Goal: Information Seeking & Learning: Understand process/instructions

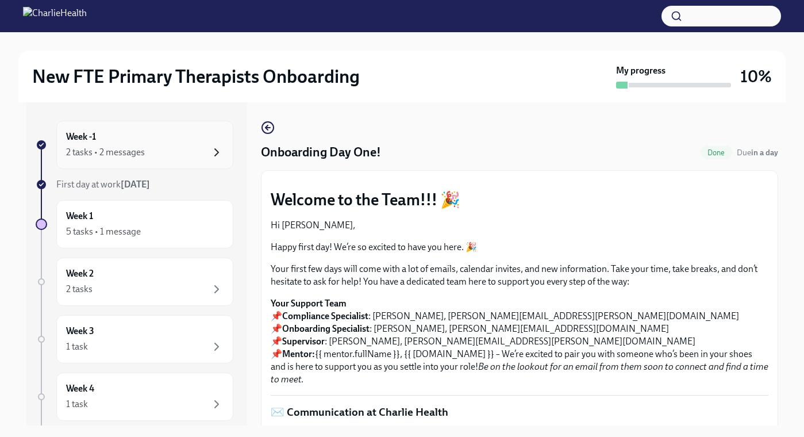
click at [219, 153] on icon "button" at bounding box center [217, 152] width 14 height 14
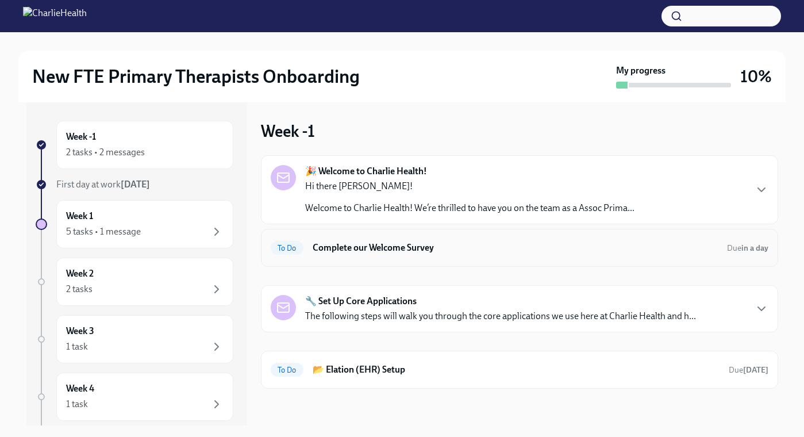
click at [443, 249] on h6 "Complete our Welcome Survey" at bounding box center [514, 247] width 405 height 13
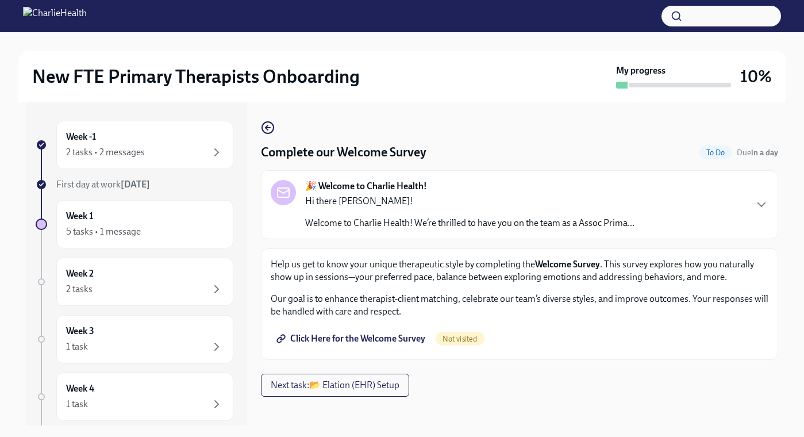
click at [383, 339] on span "Click Here for the Welcome Survey" at bounding box center [352, 338] width 146 height 11
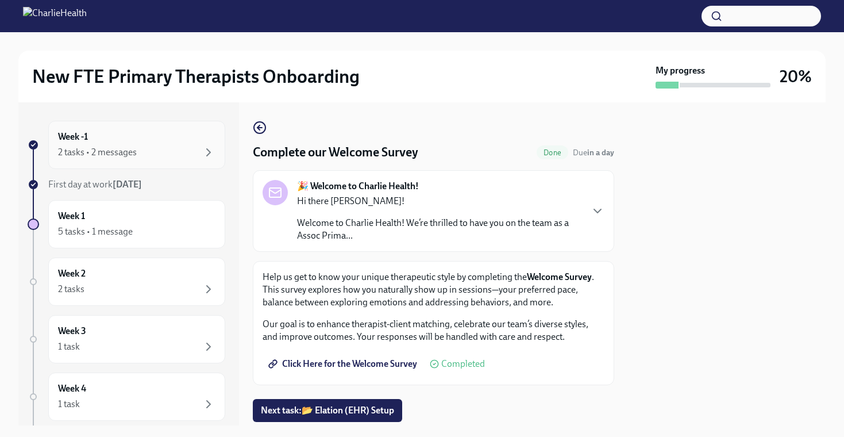
click at [157, 154] on div "2 tasks • 2 messages" at bounding box center [136, 152] width 157 height 14
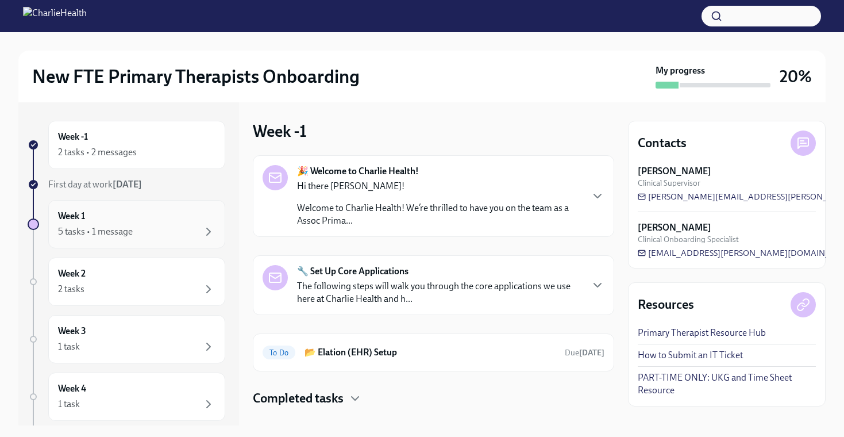
click at [183, 212] on div "Week 1 5 tasks • 1 message" at bounding box center [136, 224] width 157 height 29
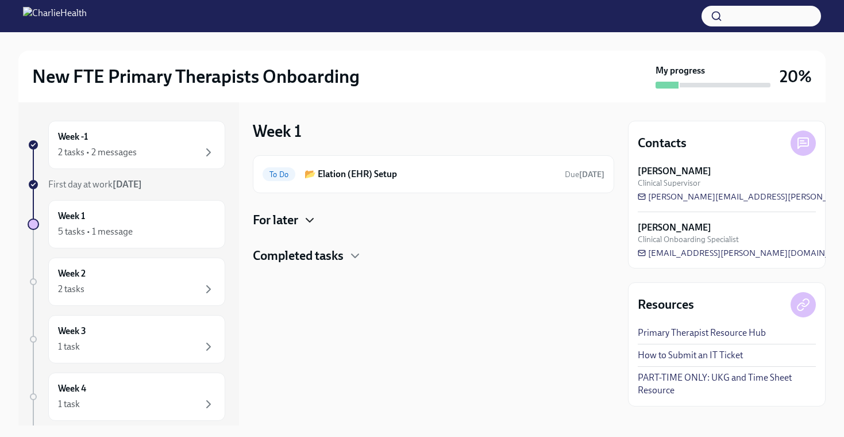
click at [307, 218] on icon "button" at bounding box center [309, 219] width 7 height 3
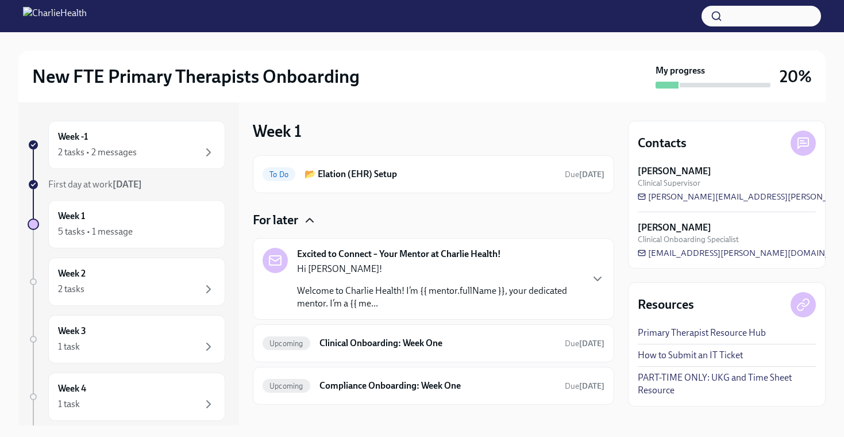
click at [307, 218] on icon "button" at bounding box center [310, 220] width 14 height 14
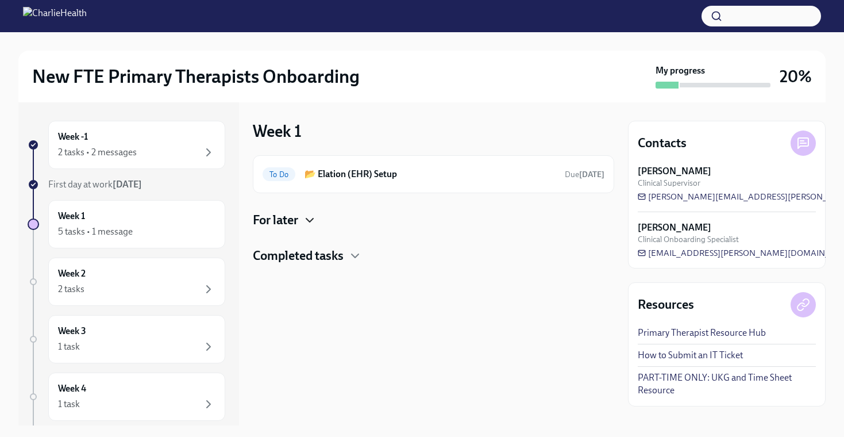
click at [323, 259] on h4 "Completed tasks" at bounding box center [298, 255] width 91 height 17
click at [319, 254] on h4 "Completed tasks" at bounding box center [298, 255] width 91 height 17
click at [382, 175] on h6 "📂 Elation (EHR) Setup" at bounding box center [429, 174] width 251 height 13
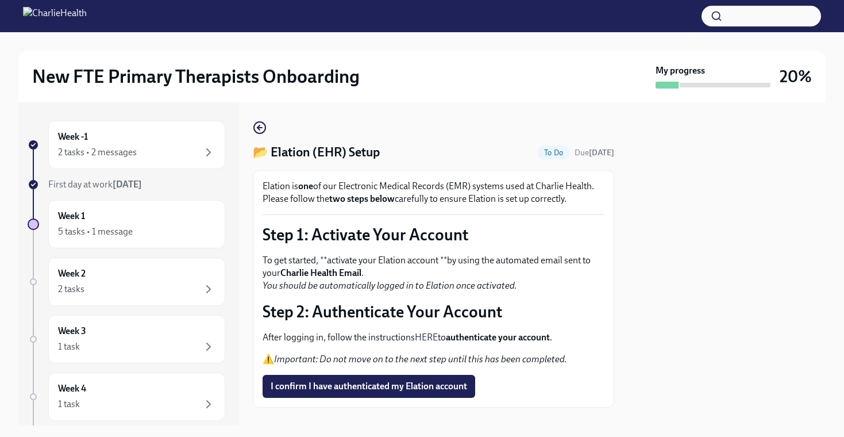
scroll to position [19, 0]
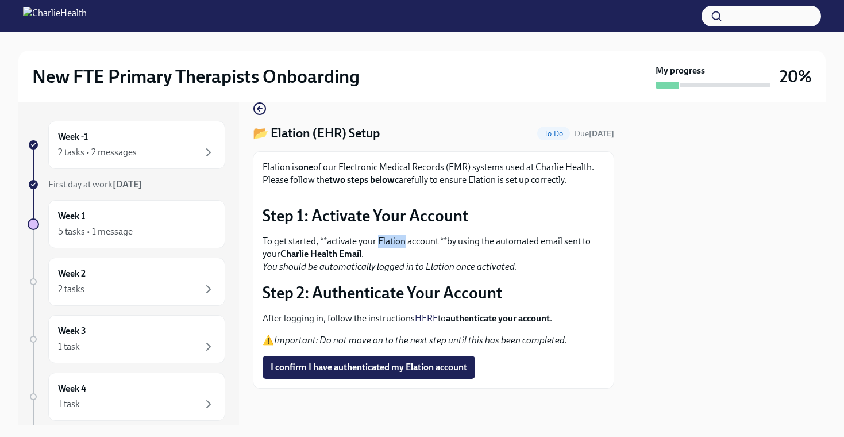
drag, startPoint x: 380, startPoint y: 241, endPoint x: 408, endPoint y: 244, distance: 28.4
click at [408, 244] on p "To get started, **activate your Elation account **by using the automated email …" at bounding box center [433, 254] width 342 height 38
copy p "Elation"
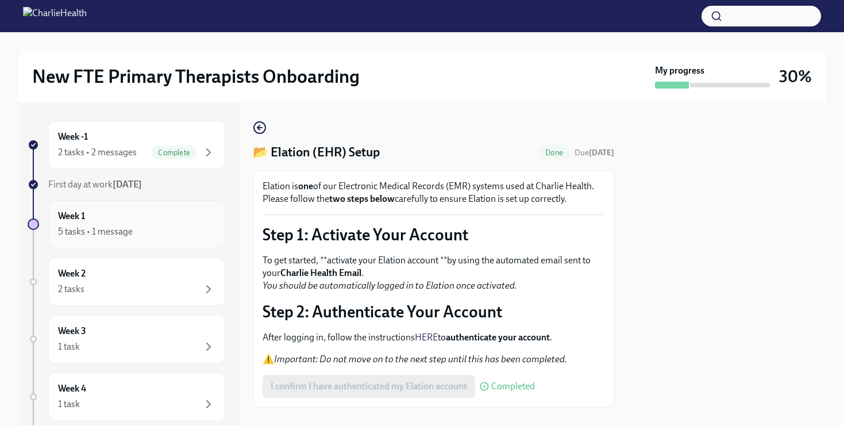
click at [186, 210] on div "Week 1 5 tasks • 1 message" at bounding box center [136, 224] width 157 height 29
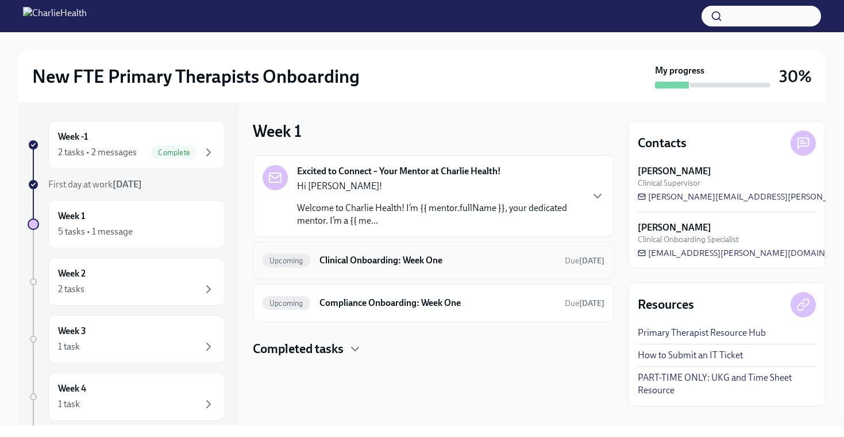
click at [454, 262] on h6 "Clinical Onboarding: Week One" at bounding box center [437, 260] width 236 height 13
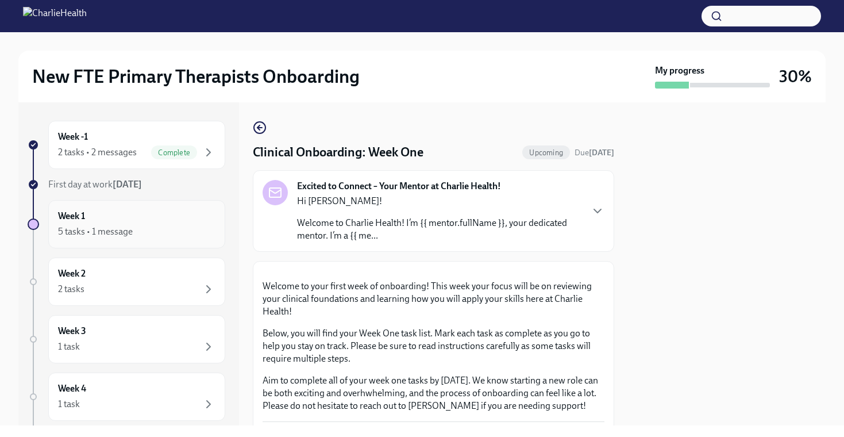
click at [141, 215] on div "Week 1 5 tasks • 1 message" at bounding box center [136, 224] width 157 height 29
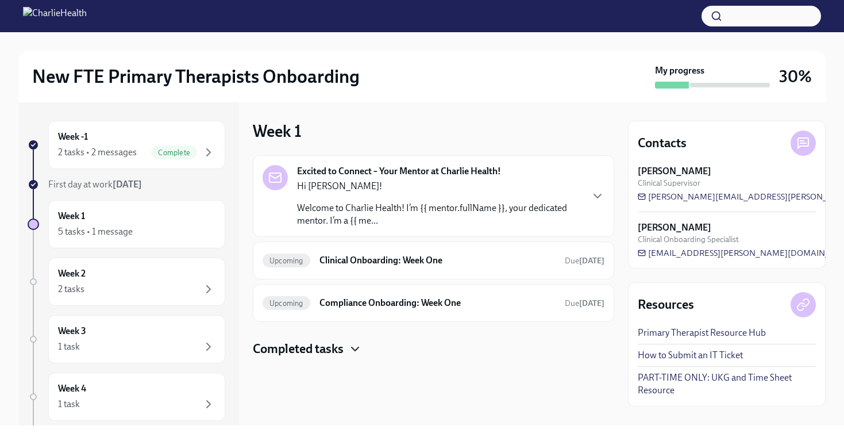
click at [356, 345] on icon "button" at bounding box center [355, 349] width 14 height 14
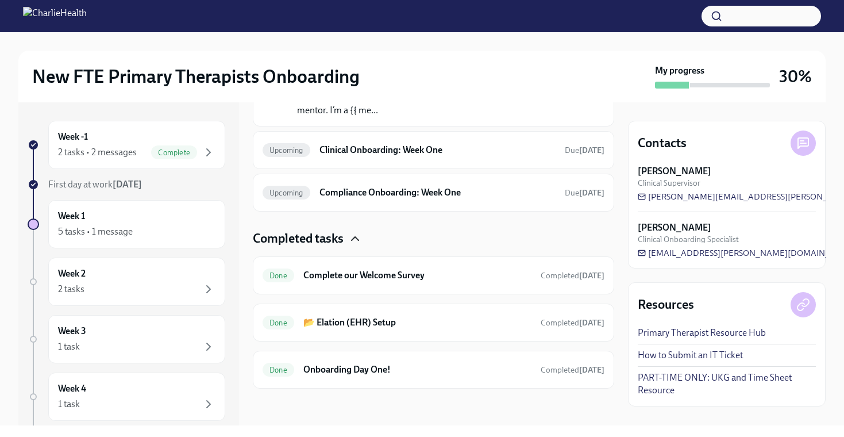
scroll to position [109, 0]
click at [399, 227] on div "Excited to Connect – Your Mentor at Charlie Health! Hi [PERSON_NAME]! Welcome t…" at bounding box center [433, 217] width 361 height 343
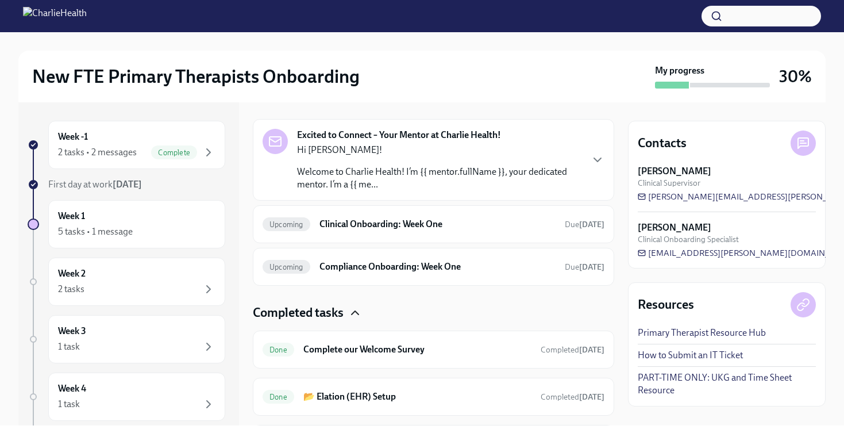
scroll to position [33, 0]
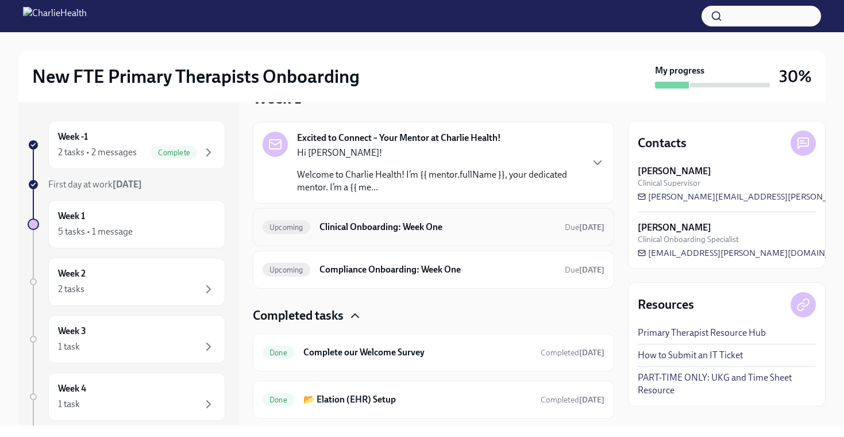
click at [435, 234] on div "Upcoming Clinical Onboarding: Week One Due [DATE]" at bounding box center [433, 227] width 342 height 18
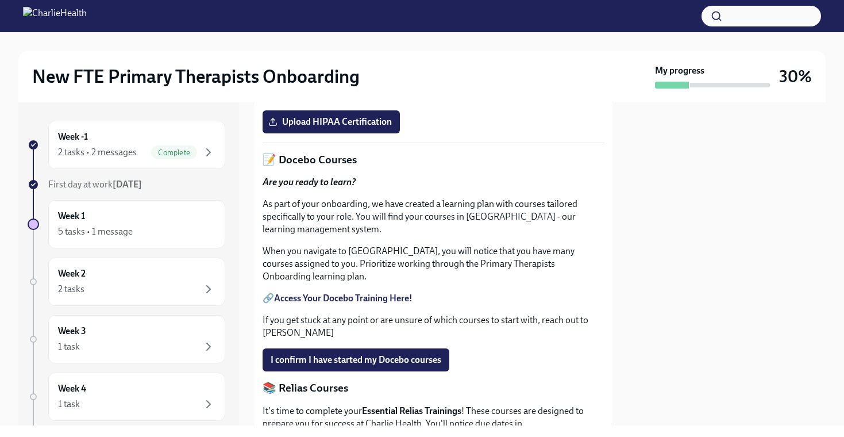
scroll to position [420, 0]
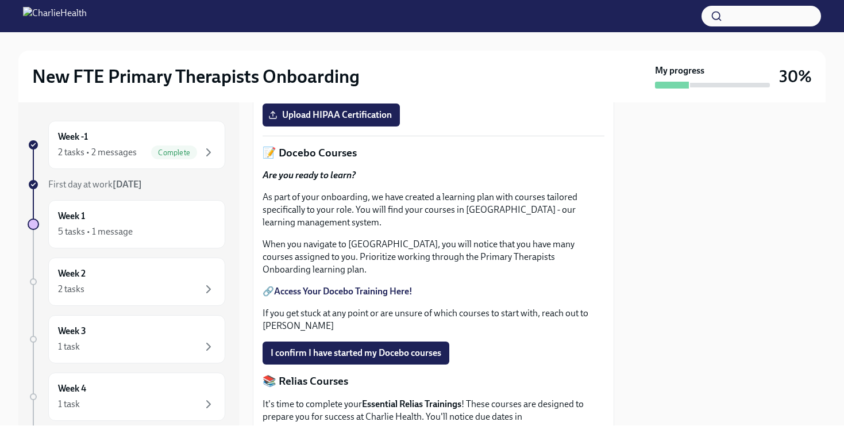
click at [370, 93] on link "HIPAA for Covered Entities" at bounding box center [328, 87] width 108 height 11
